Goal: Find specific page/section: Find specific page/section

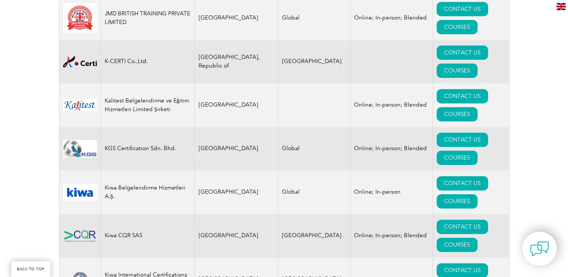
scroll to position [6685, 0]
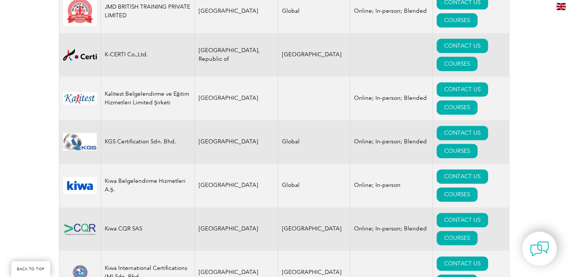
drag, startPoint x: 200, startPoint y: 191, endPoint x: 240, endPoint y: 191, distance: 39.8
drag, startPoint x: 240, startPoint y: 191, endPoint x: 201, endPoint y: 196, distance: 38.7
drag, startPoint x: 198, startPoint y: 191, endPoint x: 230, endPoint y: 191, distance: 31.9
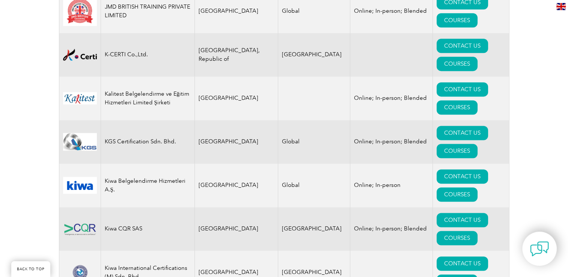
drag, startPoint x: 230, startPoint y: 191, endPoint x: 218, endPoint y: 192, distance: 12.0
copy td "Indonesia"
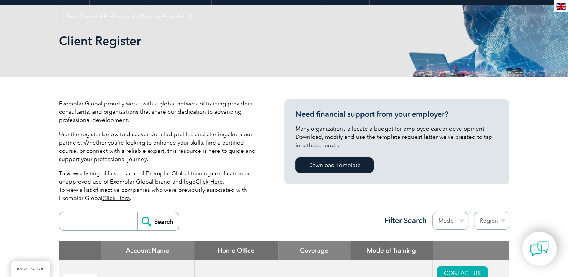
scroll to position [113, 0]
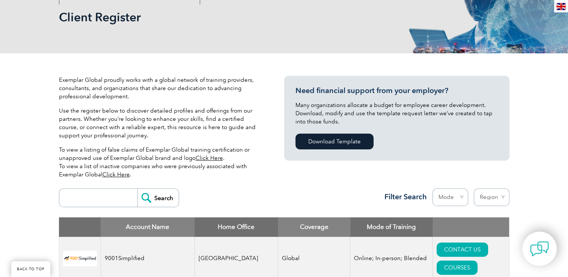
click at [454, 197] on select "Mode Online In-person Blended" at bounding box center [451, 198] width 36 height 18
select select "Online"
click at [433, 189] on select "Mode Online In-person Blended" at bounding box center [451, 198] width 36 height 18
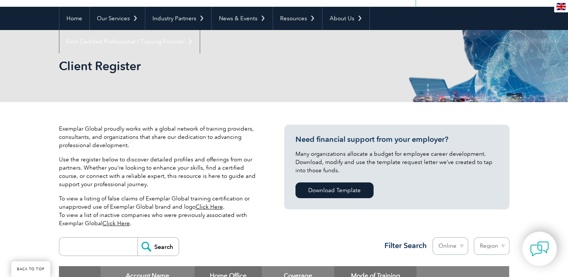
scroll to position [75, 0]
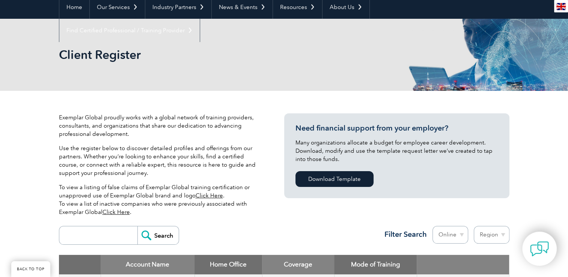
click at [500, 233] on select "Region Australia Bahrain Bangladesh Brazil Canada Colombia Dominican Republic E…" at bounding box center [492, 235] width 36 height 18
select select "[GEOGRAPHIC_DATA]"
click at [474, 226] on select "Region Australia Bahrain Bangladesh Brazil Canada Colombia Dominican Republic E…" at bounding box center [492, 235] width 36 height 18
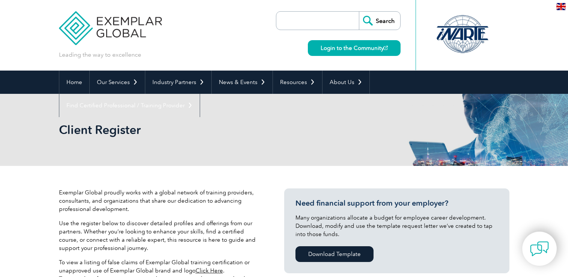
select select "[GEOGRAPHIC_DATA]"
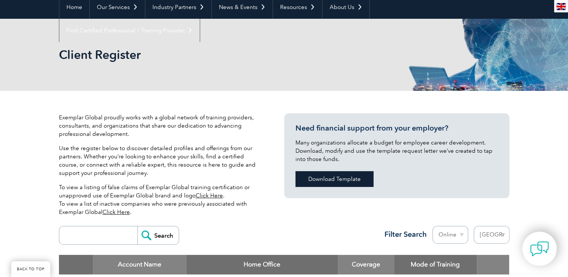
scroll to position [113, 0]
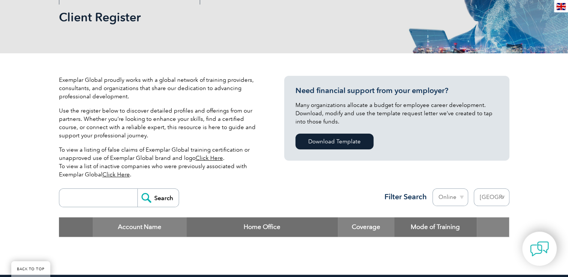
click at [500, 198] on select "Region Australia Bahrain Bangladesh Brazil Canada Colombia Dominican Republic E…" at bounding box center [492, 198] width 36 height 18
click at [462, 196] on select "Mode Online In-person Blended" at bounding box center [451, 198] width 36 height 18
select select "In-person"
click at [433, 189] on select "Mode Online In-person Blended" at bounding box center [451, 198] width 36 height 18
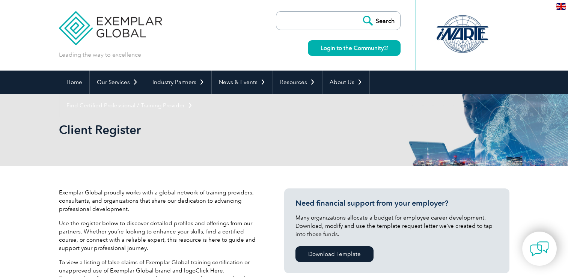
select select "[GEOGRAPHIC_DATA]"
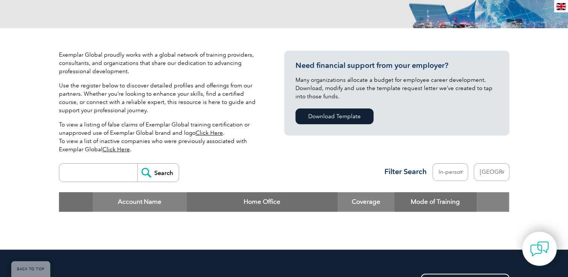
scroll to position [188, 0]
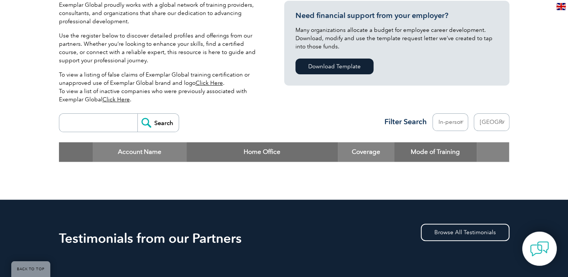
click at [447, 121] on select "Mode Online In-person Blended" at bounding box center [451, 122] width 36 height 18
select select "Online"
click at [433, 113] on select "Mode Online In-person Blended" at bounding box center [451, 122] width 36 height 18
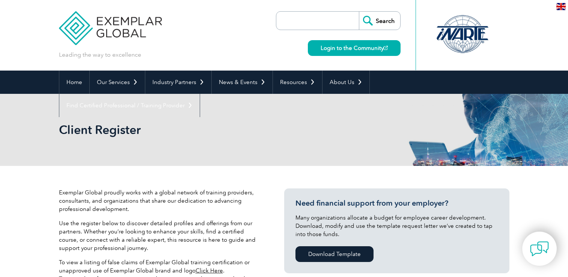
select select "[GEOGRAPHIC_DATA]"
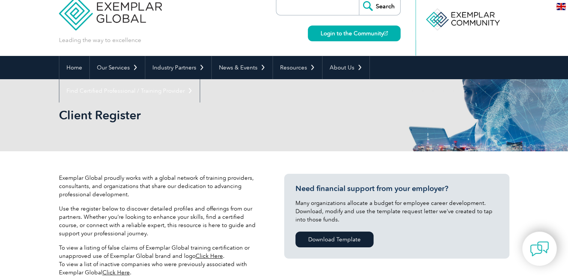
scroll to position [38, 0]
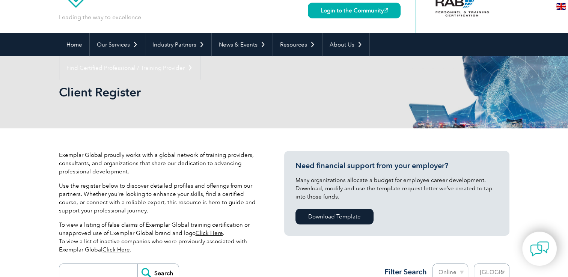
click at [210, 234] on link "Click Here" at bounding box center [209, 233] width 27 height 7
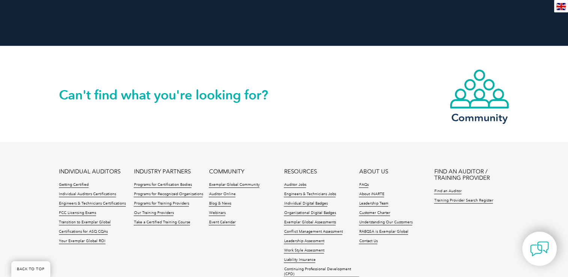
scroll to position [850, 0]
